Goal: Obtain resource: Download file/media

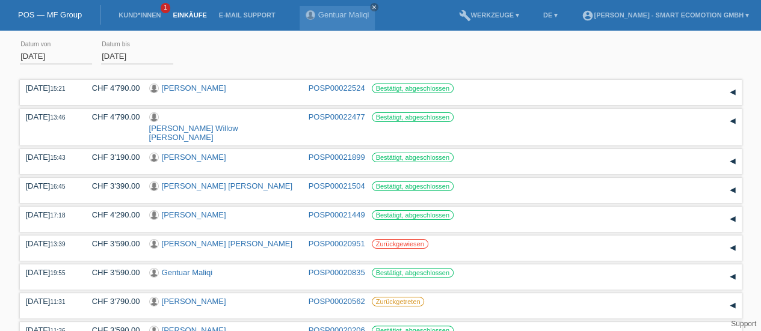
click at [324, 182] on link "POSP00021504" at bounding box center [337, 186] width 57 height 9
click at [190, 153] on link "Mohammad Youssef" at bounding box center [194, 157] width 64 height 9
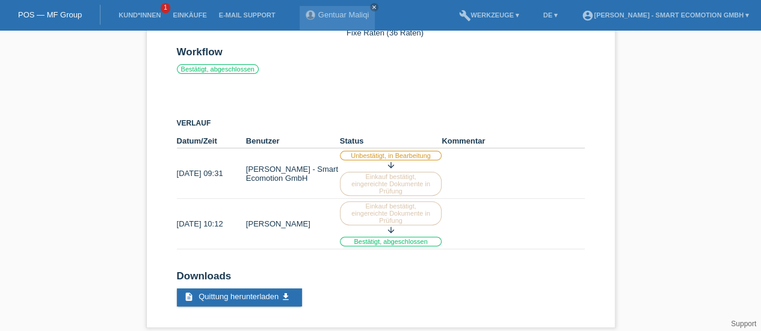
scroll to position [114, 0]
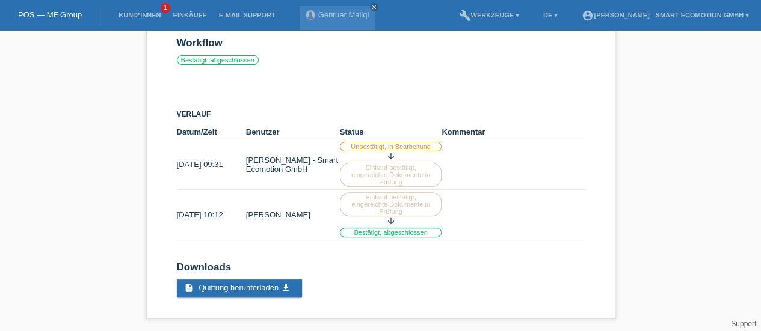
click at [245, 287] on span "Quittung herunterladen" at bounding box center [238, 287] width 80 height 9
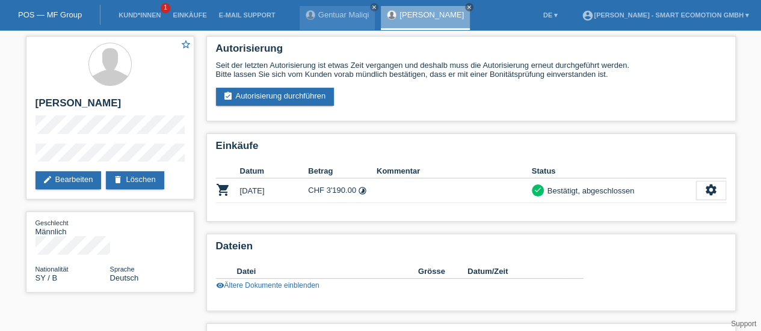
scroll to position [71, 0]
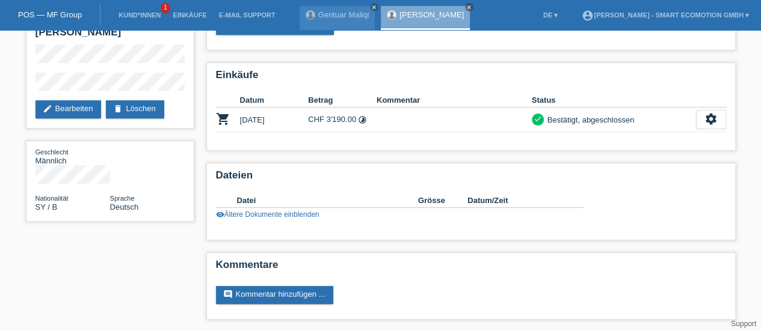
click at [714, 117] on icon "settings" at bounding box center [710, 118] width 13 height 13
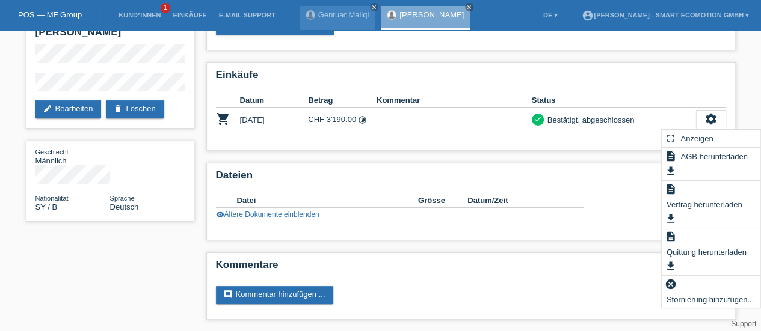
click at [694, 256] on span "Quittung herunterladen" at bounding box center [707, 252] width 84 height 14
